Goal: Information Seeking & Learning: Understand process/instructions

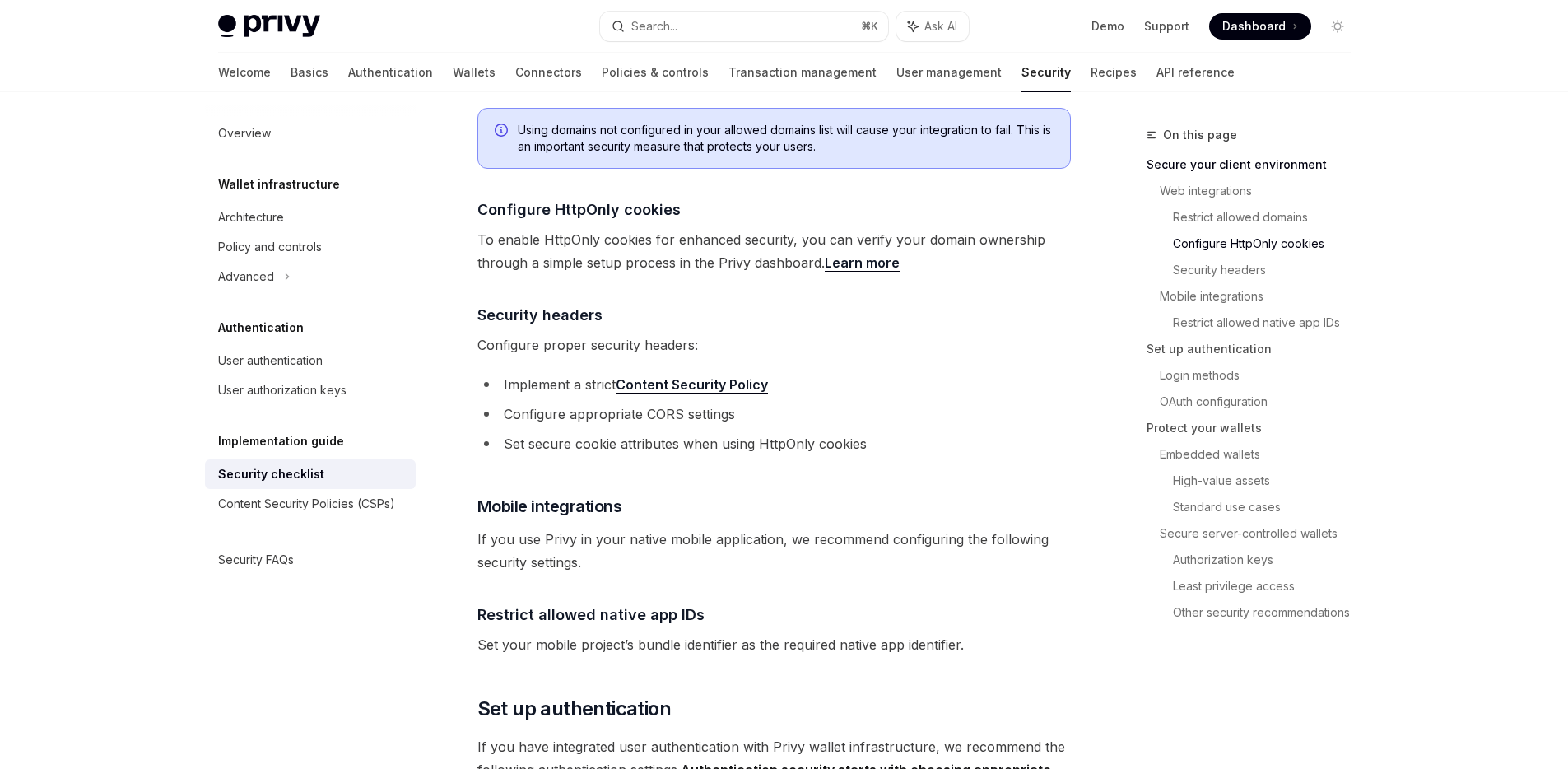
scroll to position [654, 0]
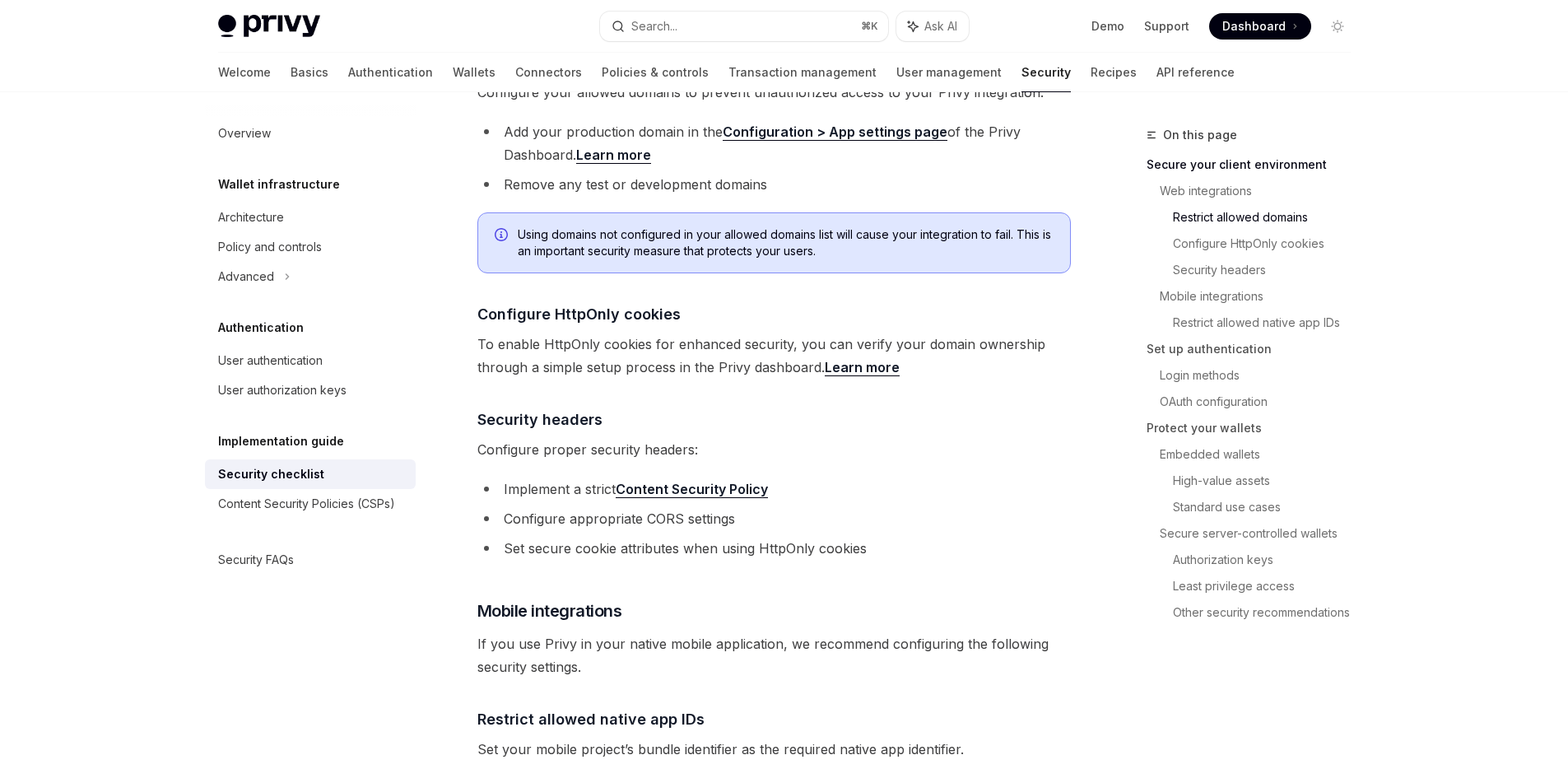
click at [740, 481] on link "Content Security Policy" at bounding box center [691, 489] width 153 height 17
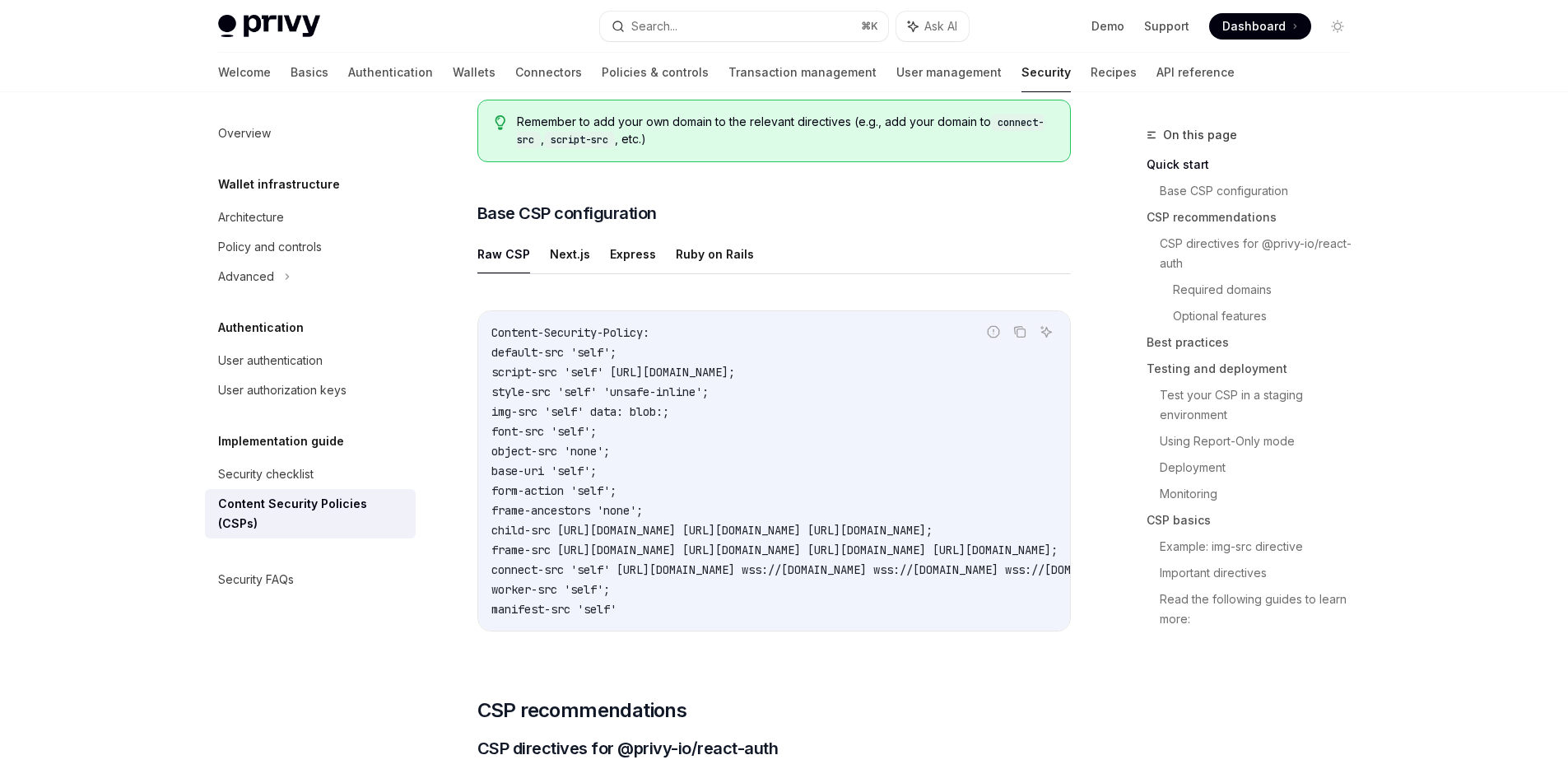
scroll to position [278, 0]
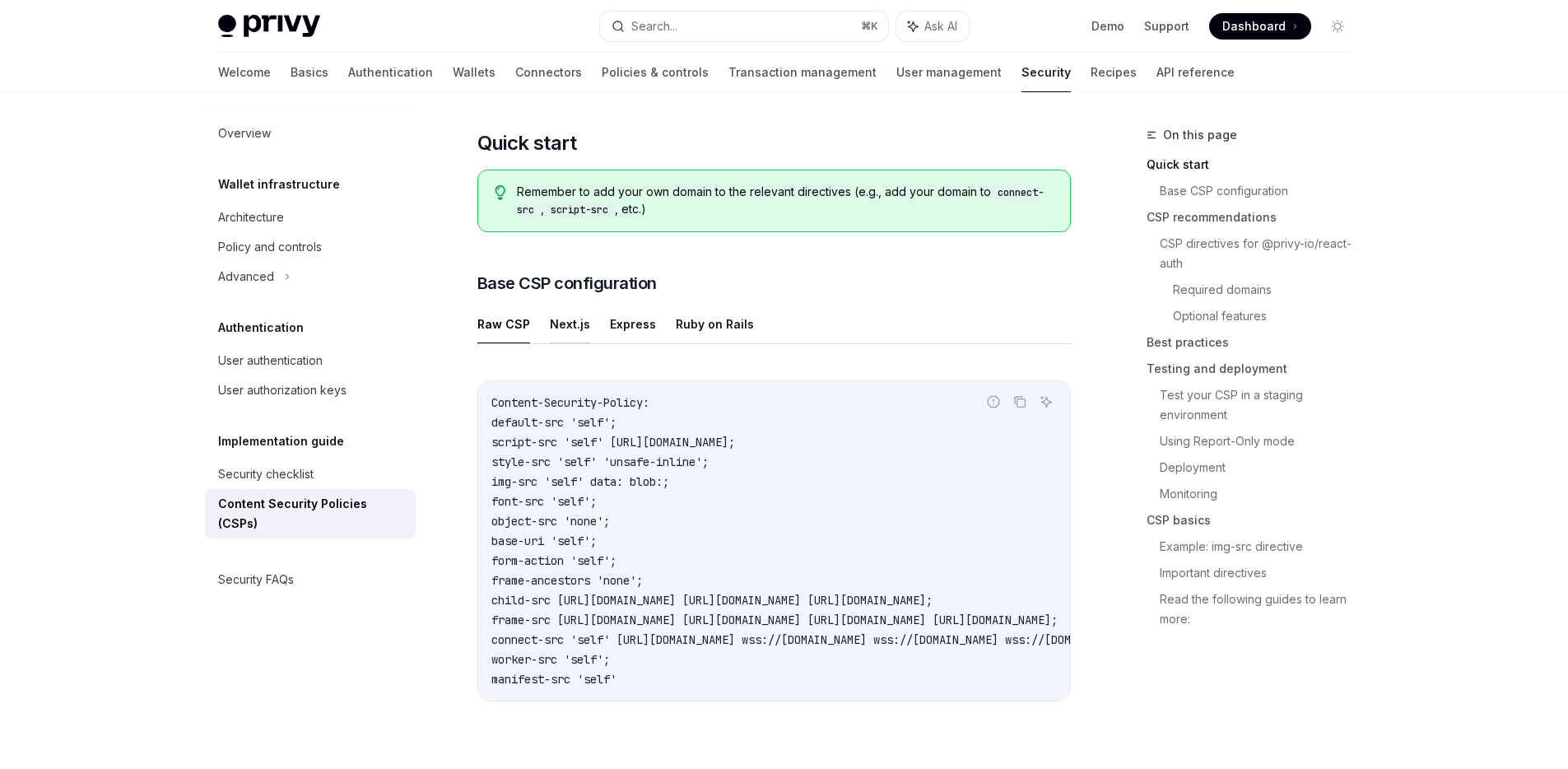
click at [576, 324] on button "Next.js" at bounding box center [570, 323] width 41 height 39
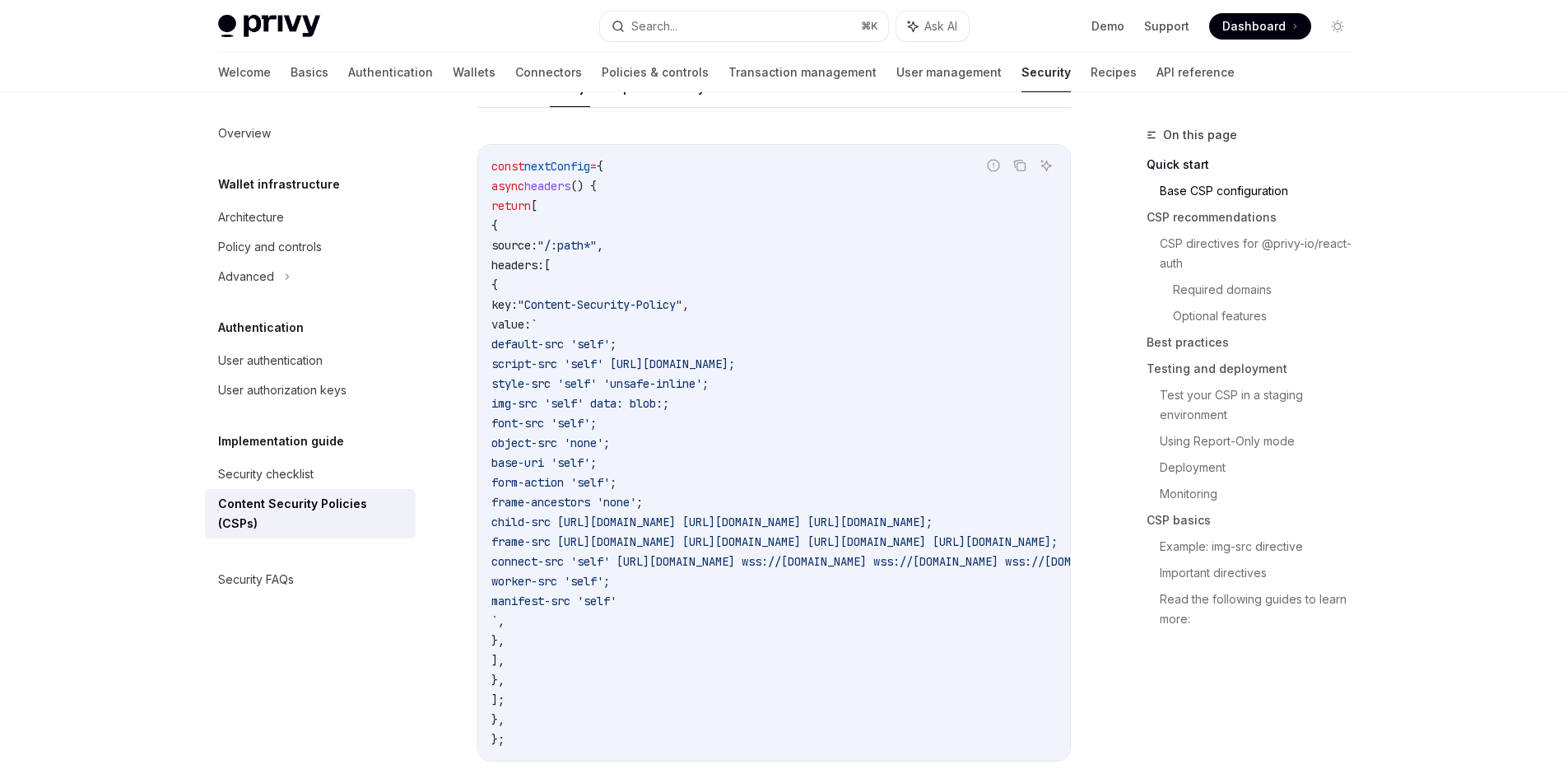
scroll to position [493, 0]
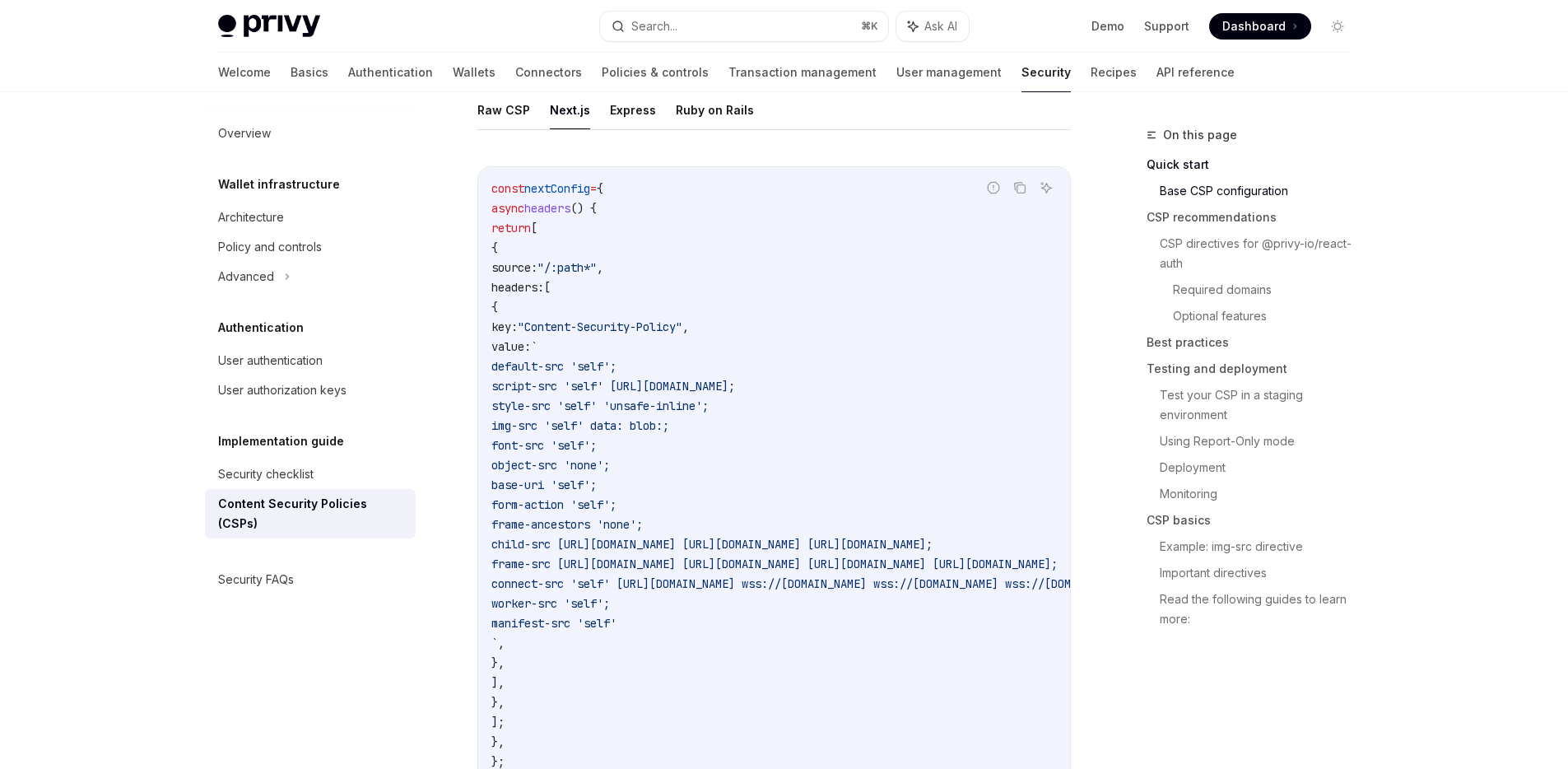
drag, startPoint x: 757, startPoint y: 621, endPoint x: 506, endPoint y: 418, distance: 322.8
click at [506, 418] on code "const nextConfig = { async headers () { return [ { source: "/:path*" , headers:…" at bounding box center [975, 475] width 968 height 593
click at [589, 550] on span "child-src [URL][DOMAIN_NAME] [URL][DOMAIN_NAME] [URL][DOMAIN_NAME];" at bounding box center [711, 544] width 441 height 15
drag, startPoint x: 757, startPoint y: 628, endPoint x: 480, endPoint y: 358, distance: 386.8
click at [480, 358] on div "const nextConfig = { async headers () { return [ { source: "/:path*" , headers:…" at bounding box center [774, 475] width 591 height 615
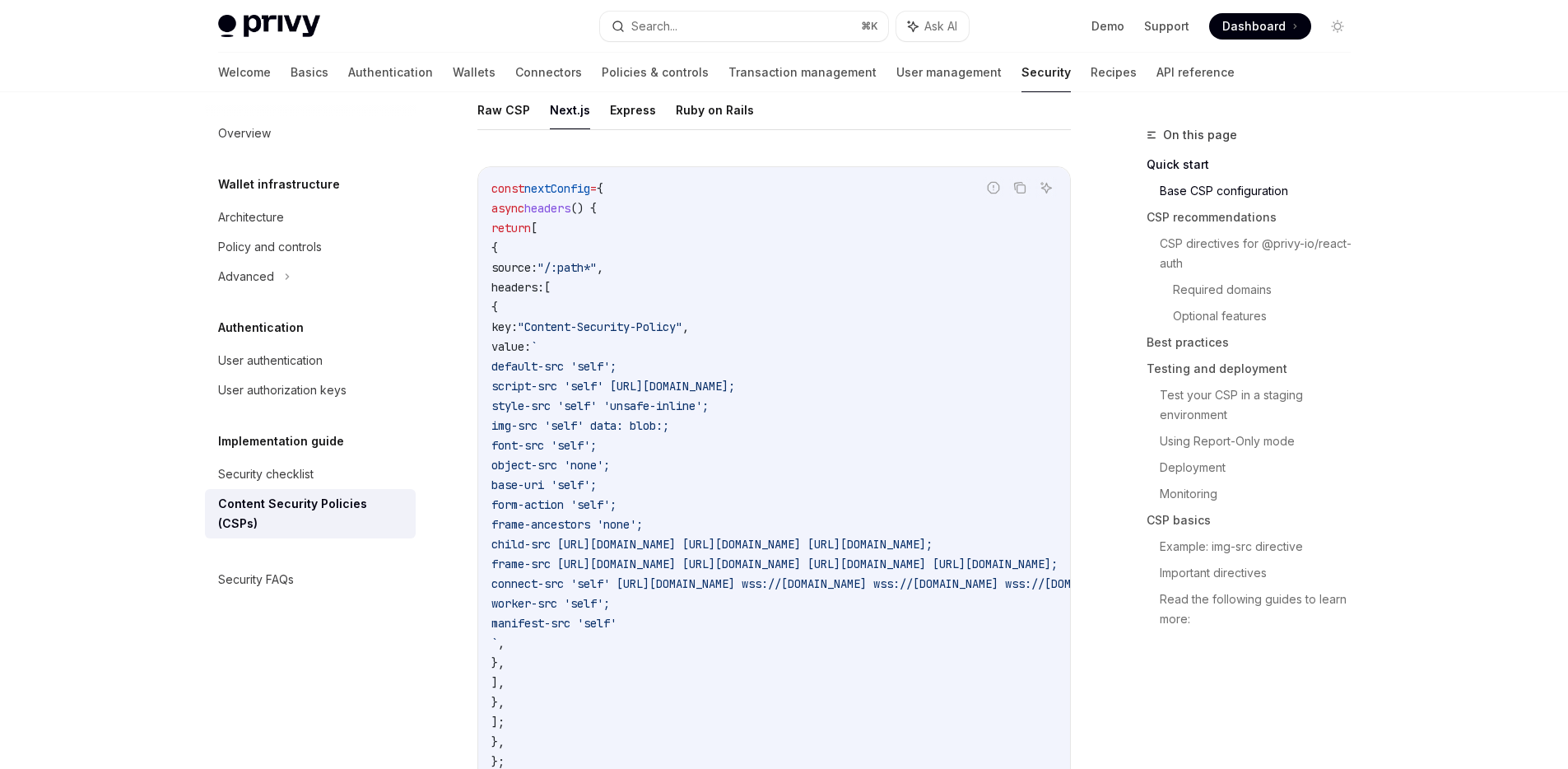
copy code "default-src 'self'; script-src 'self' https://challenges.cloudflare.com; style-…"
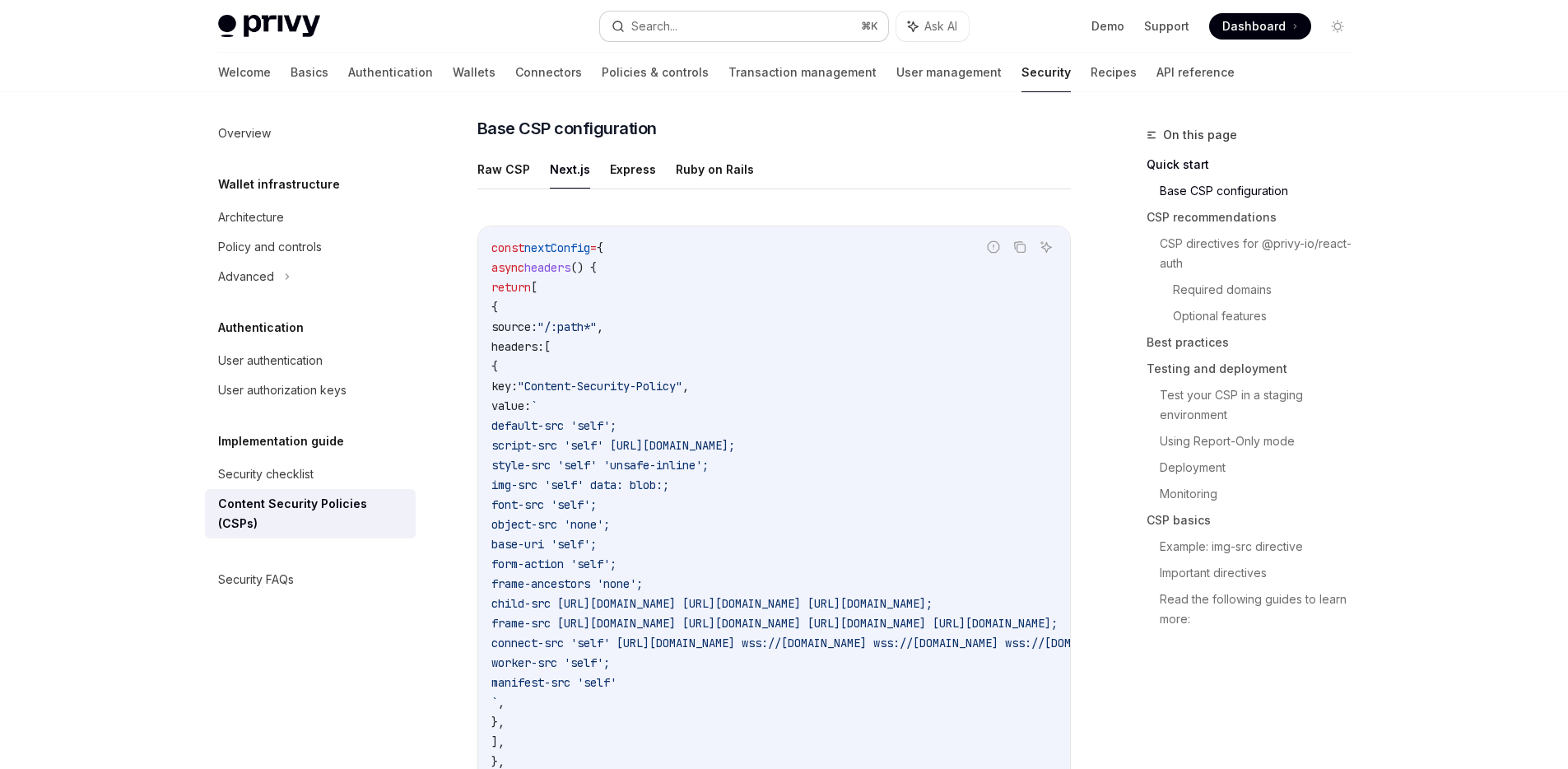
scroll to position [427, 0]
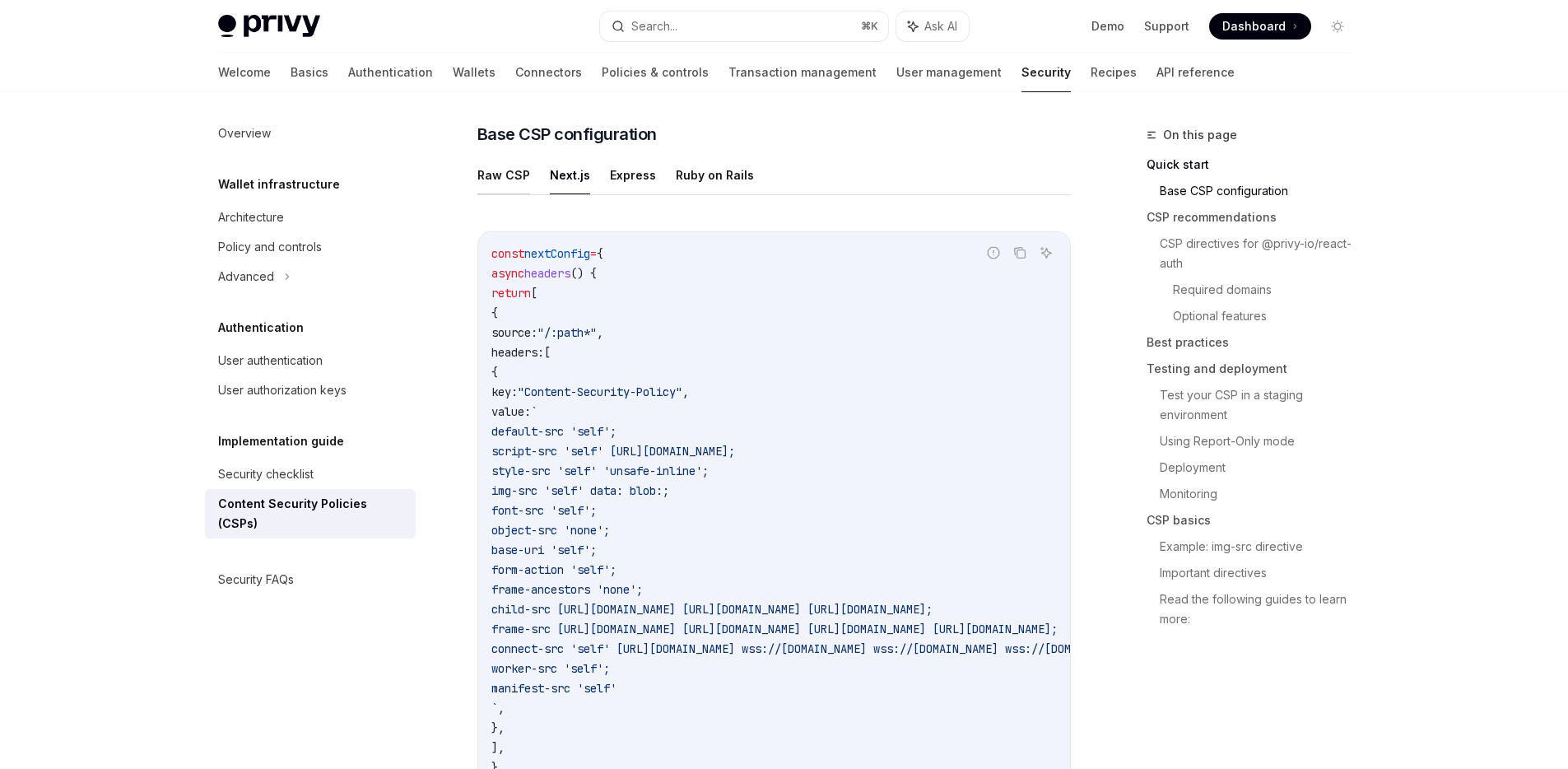
click at [503, 172] on button "Raw CSP" at bounding box center [503, 174] width 52 height 39
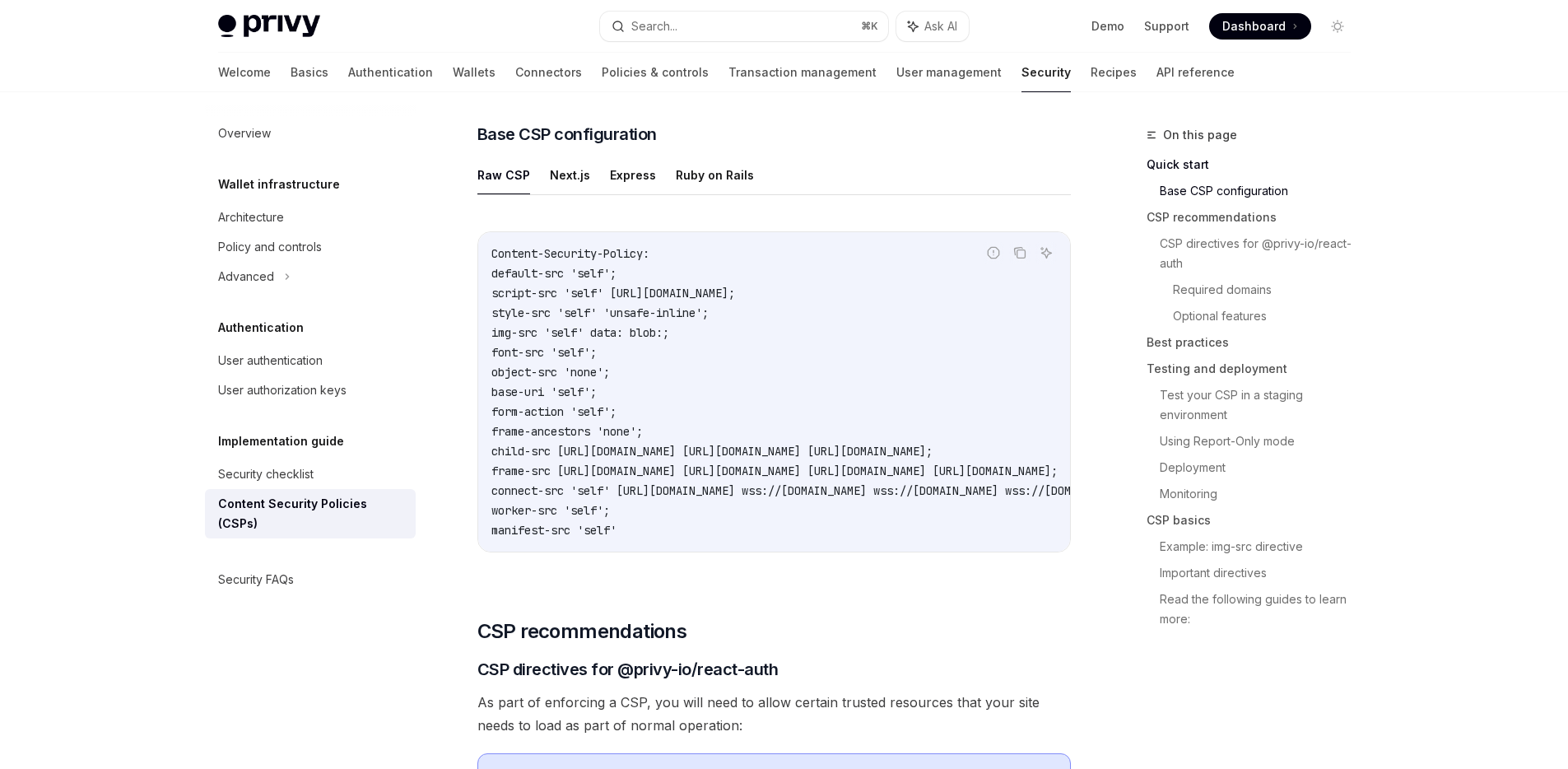
click at [503, 172] on button "Raw CSP" at bounding box center [503, 174] width 52 height 39
click at [581, 176] on button "Next.js" at bounding box center [570, 174] width 41 height 39
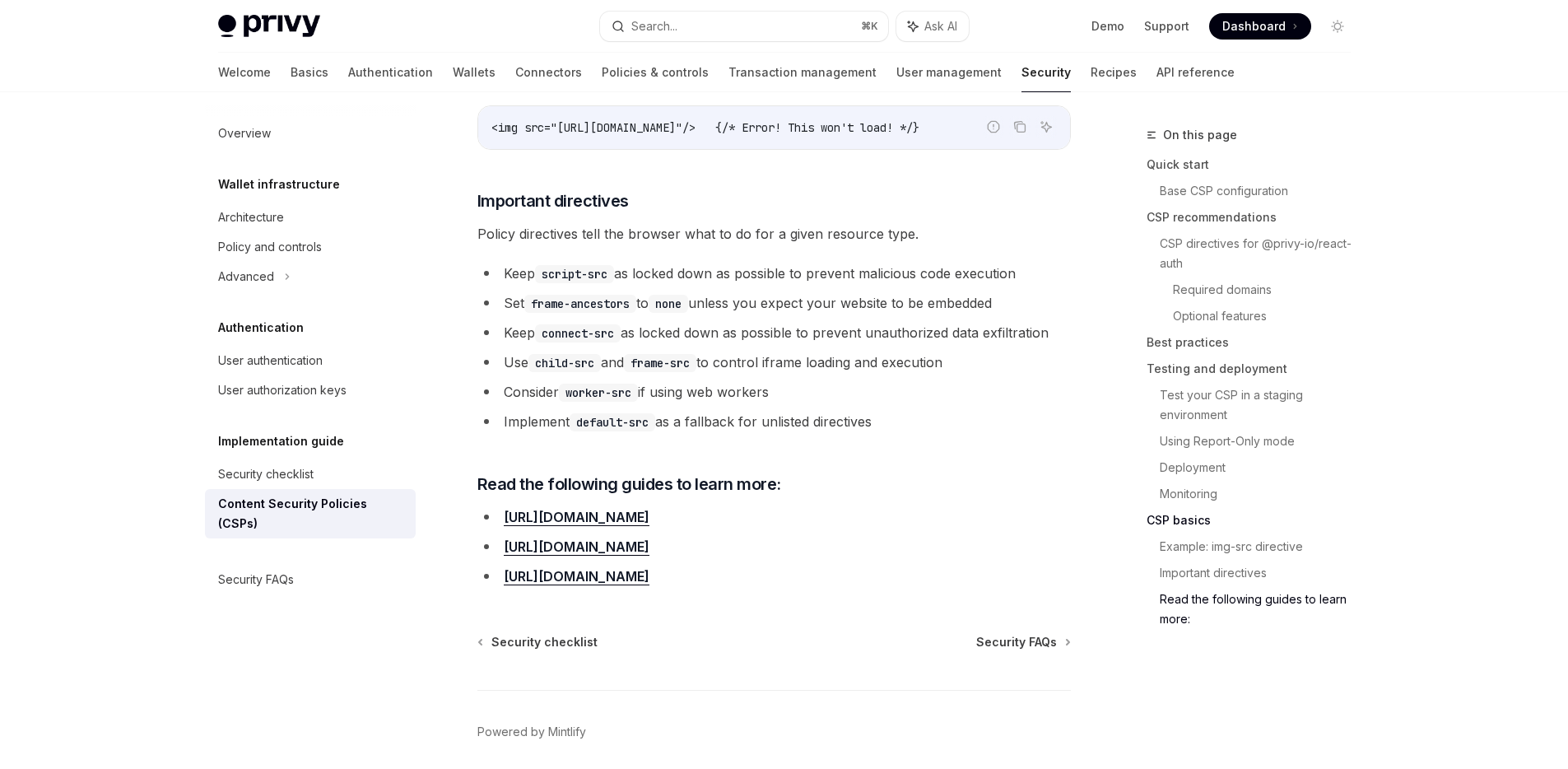
scroll to position [4333, 0]
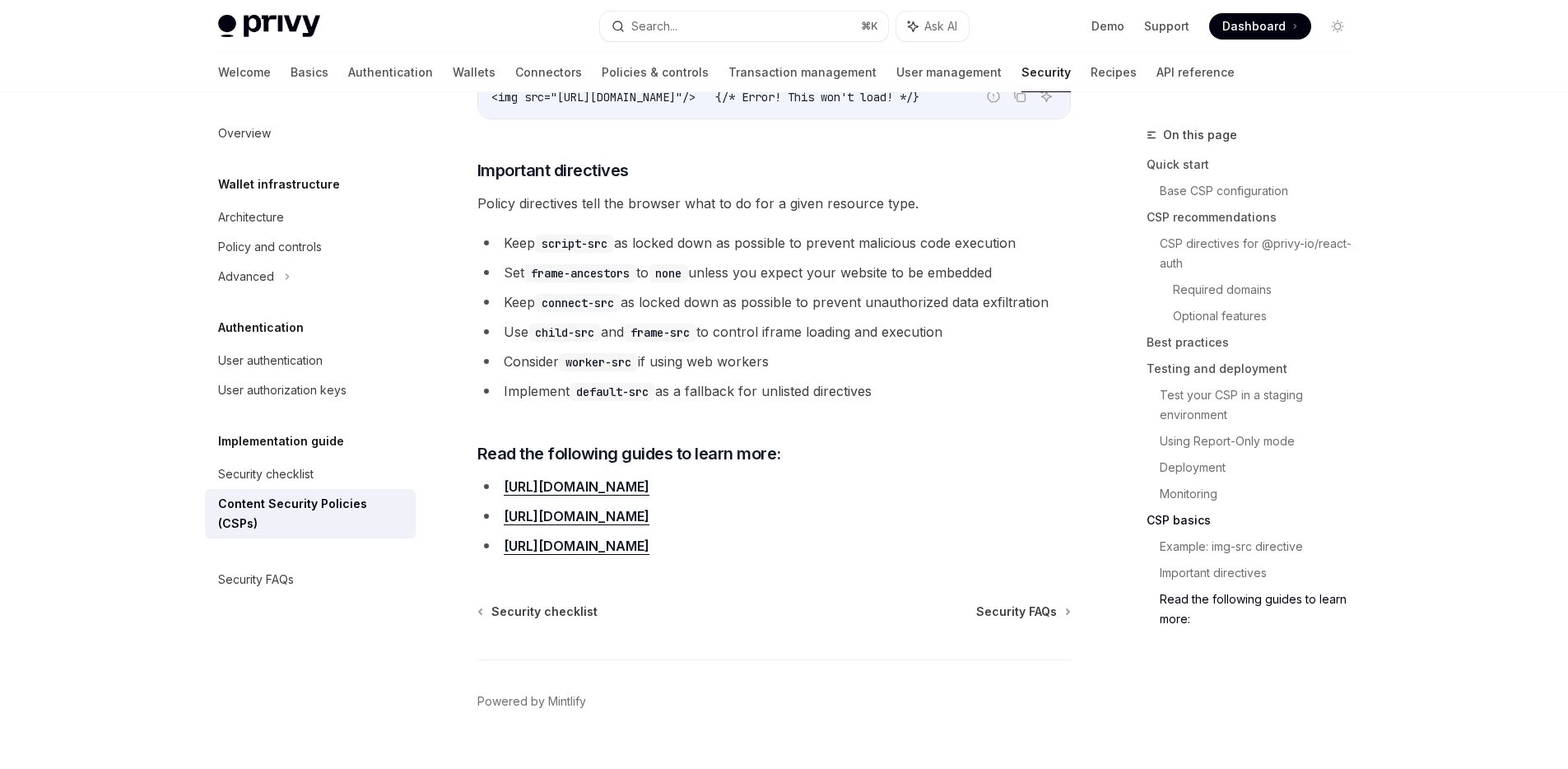
type textarea "*"
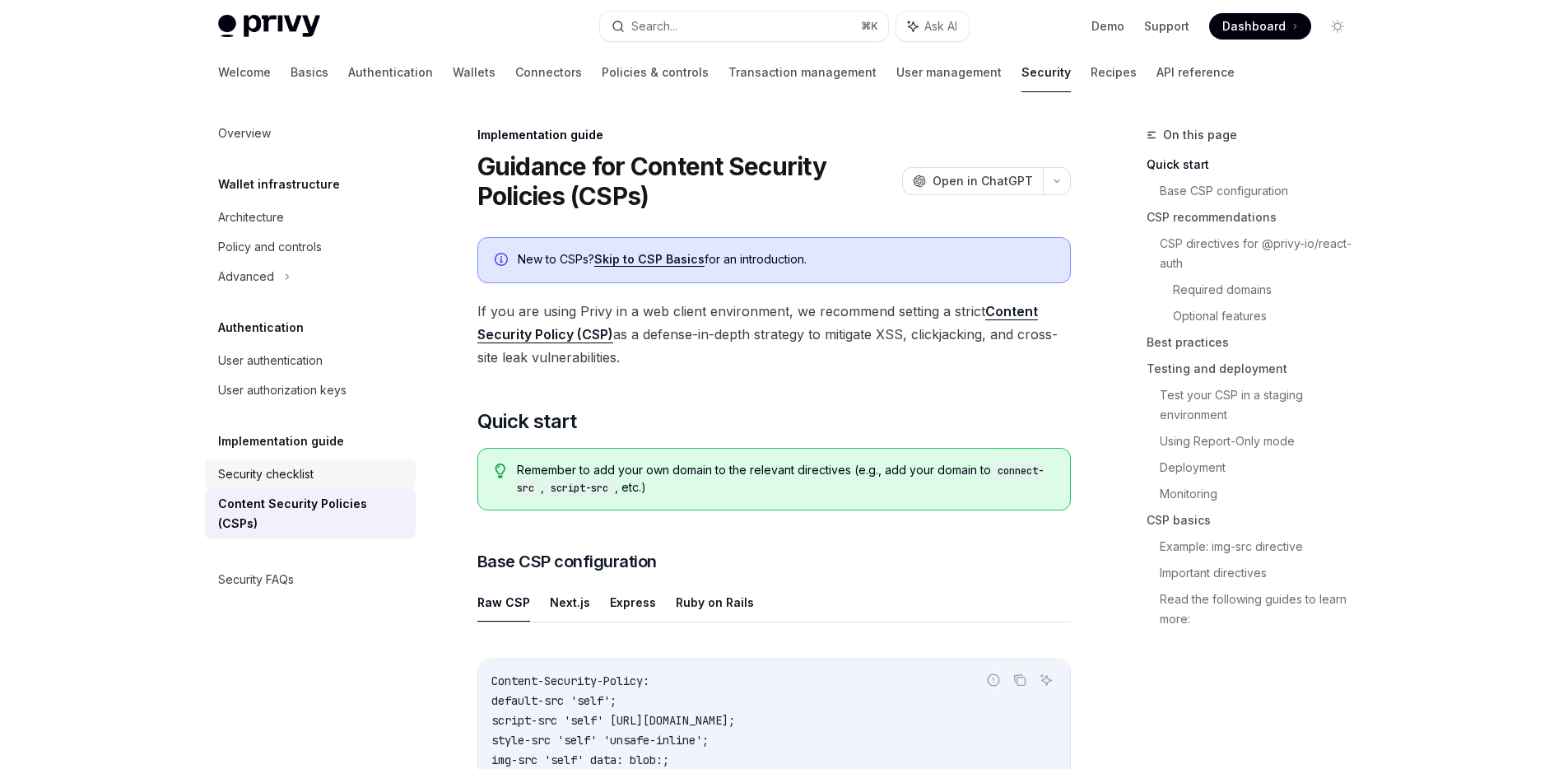
click at [307, 476] on div "Security checklist" at bounding box center [265, 475] width 95 height 20
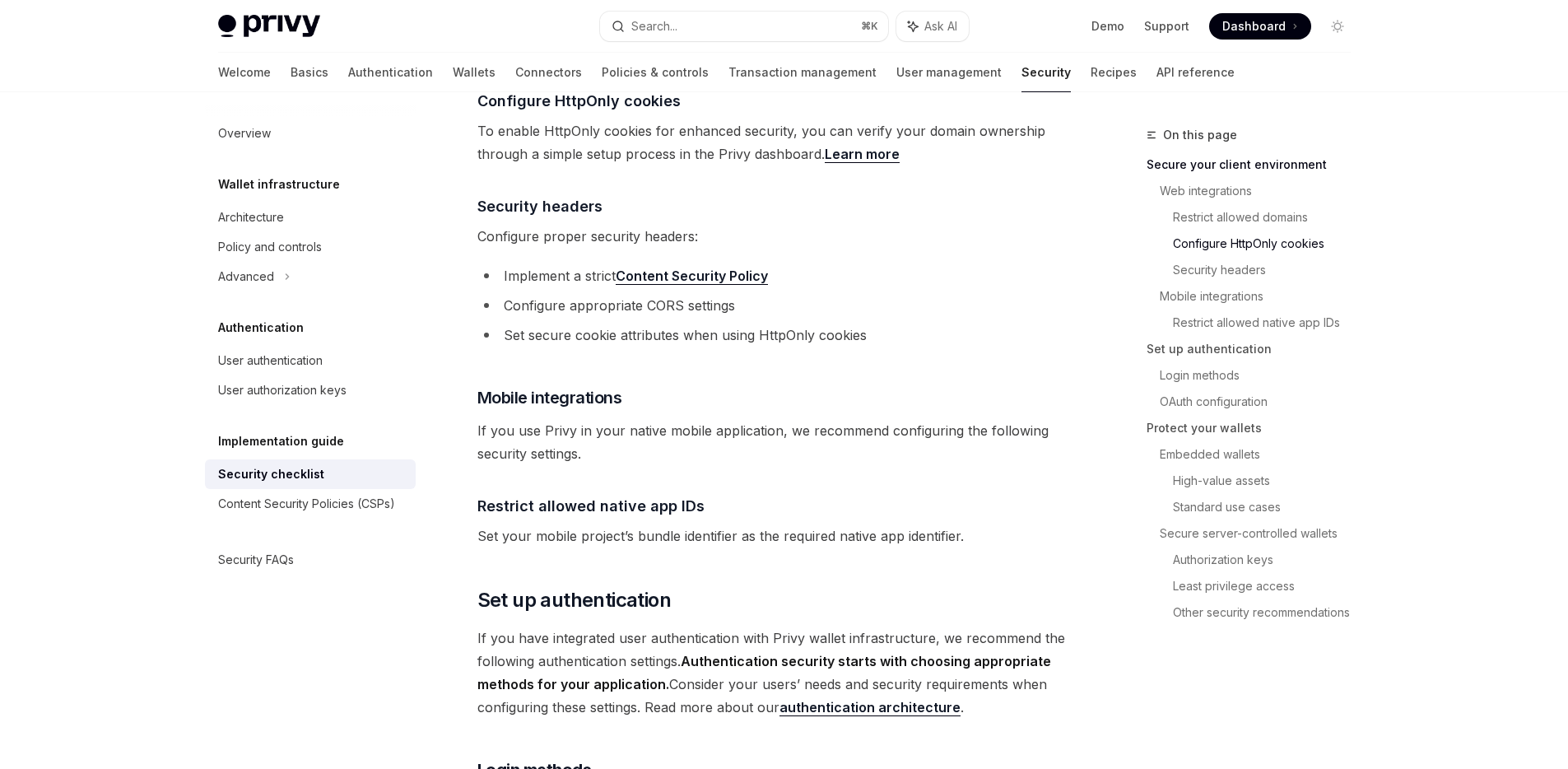
scroll to position [874, 0]
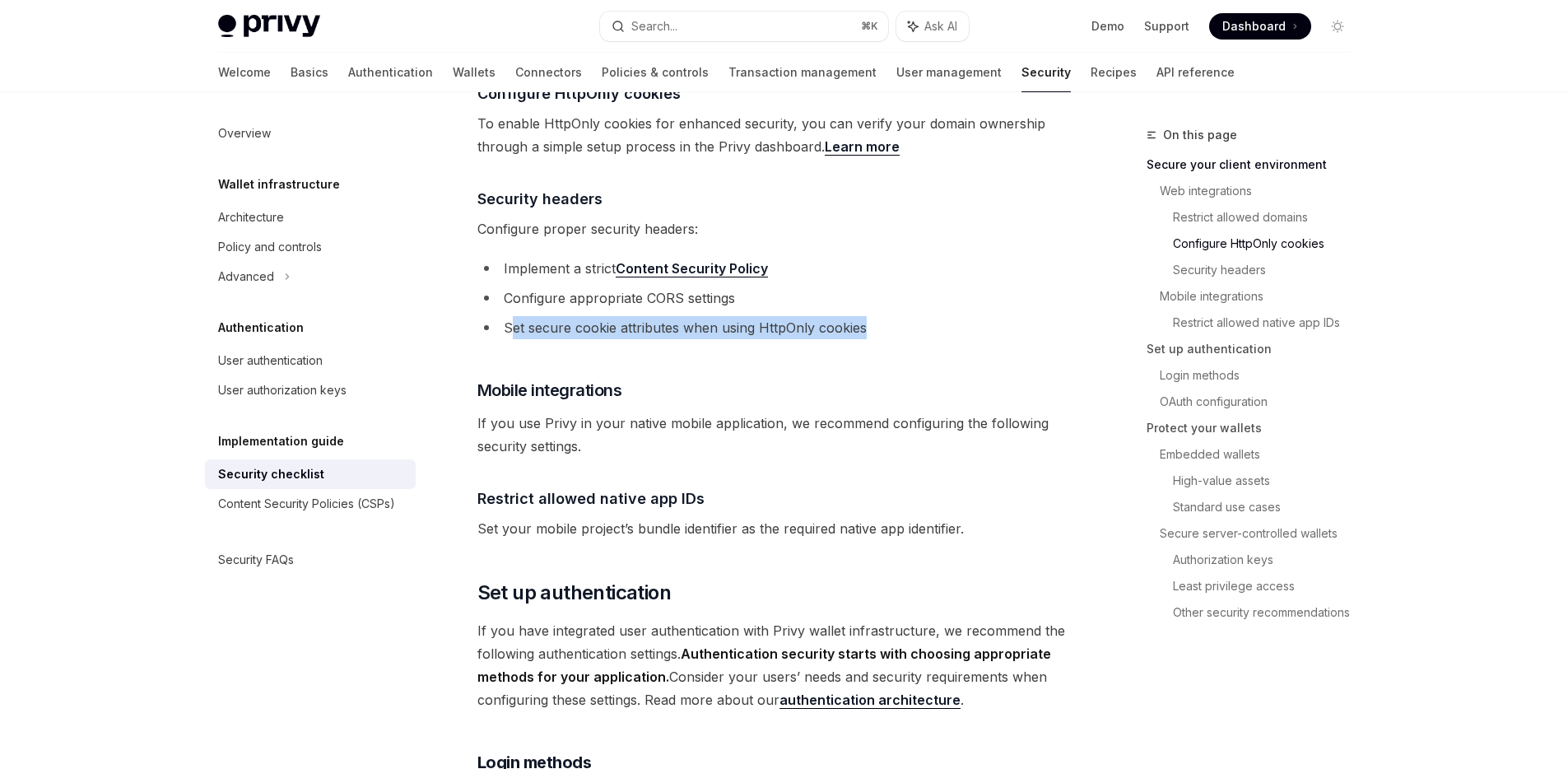
drag, startPoint x: 518, startPoint y: 305, endPoint x: 902, endPoint y: 306, distance: 384.0
click at [902, 316] on li "Set secure cookie attributes when using HttpOnly cookies" at bounding box center [774, 327] width 593 height 23
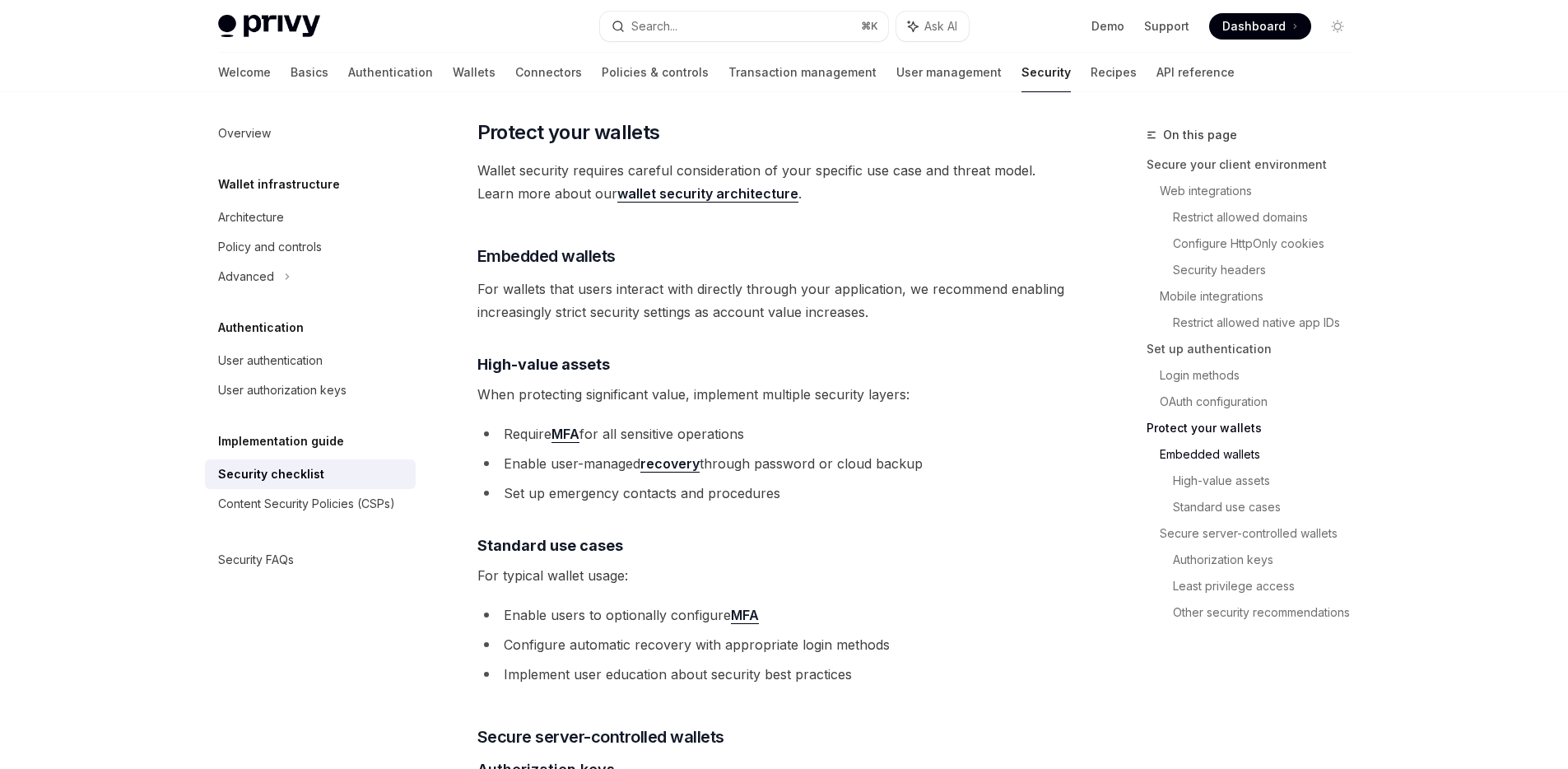
scroll to position [2484, 0]
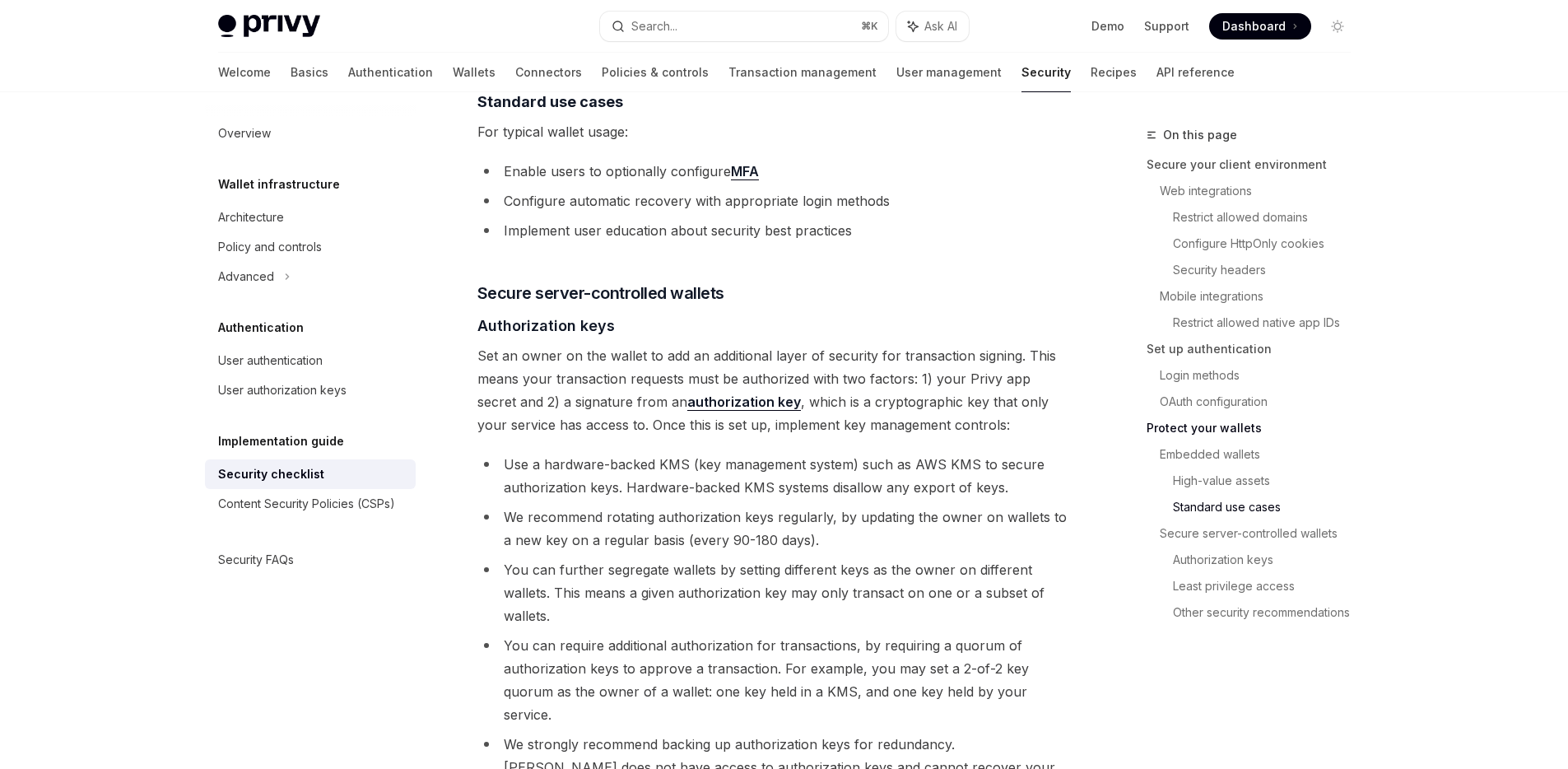
type textarea "*"
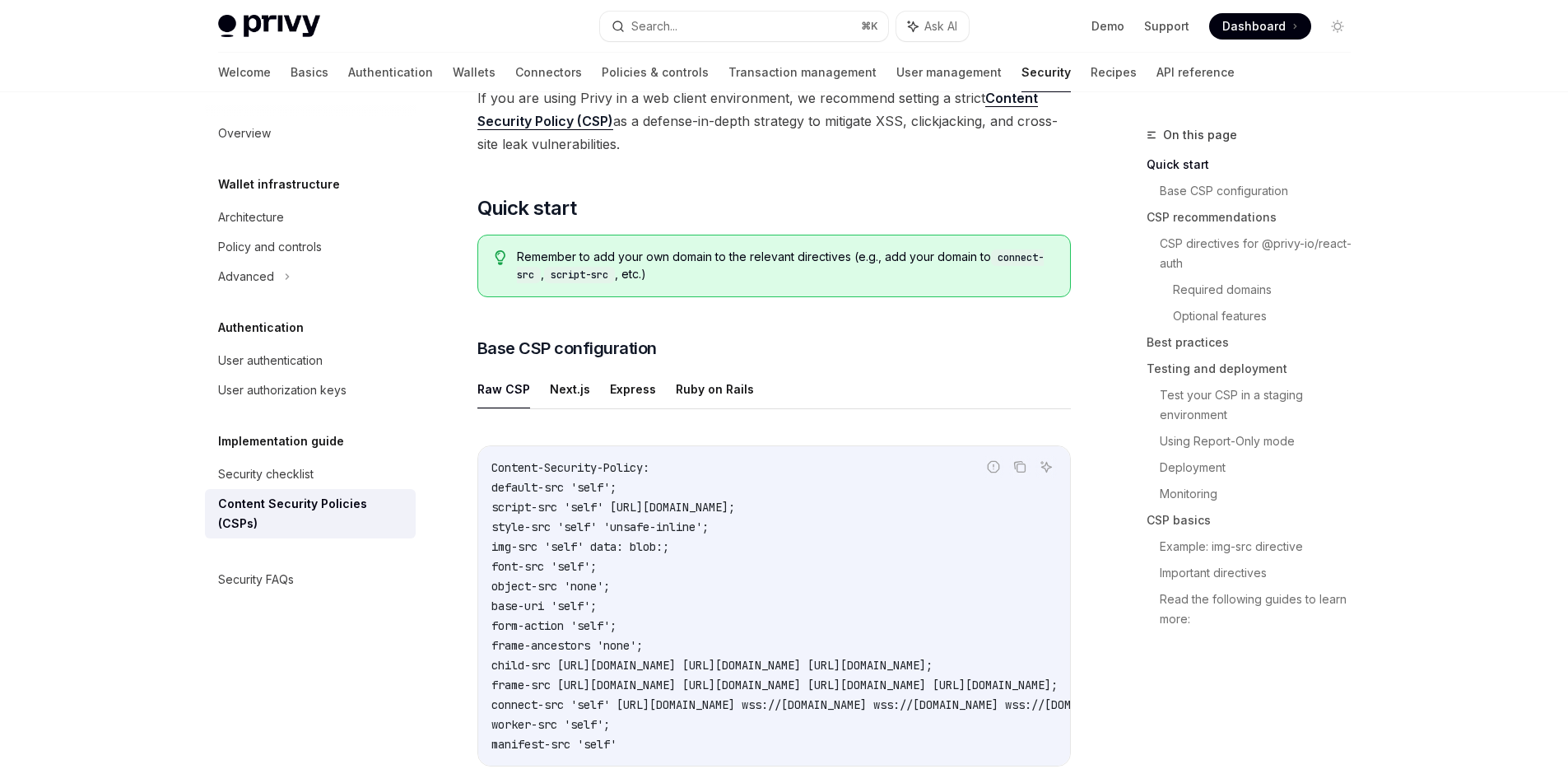
scroll to position [25, 0]
